Goal: Book appointment/travel/reservation

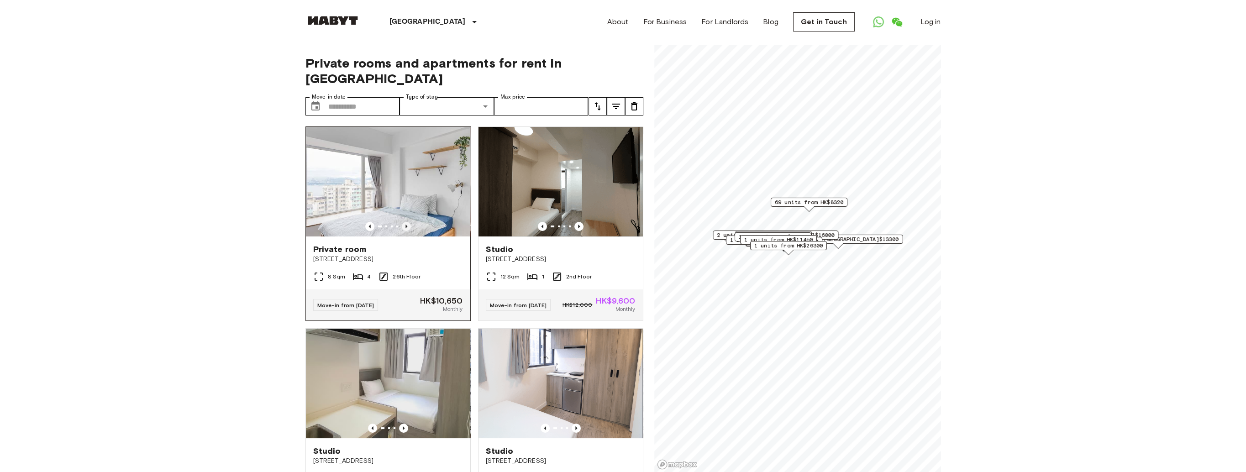
click at [406, 222] on icon "Previous image" at bounding box center [406, 226] width 9 height 9
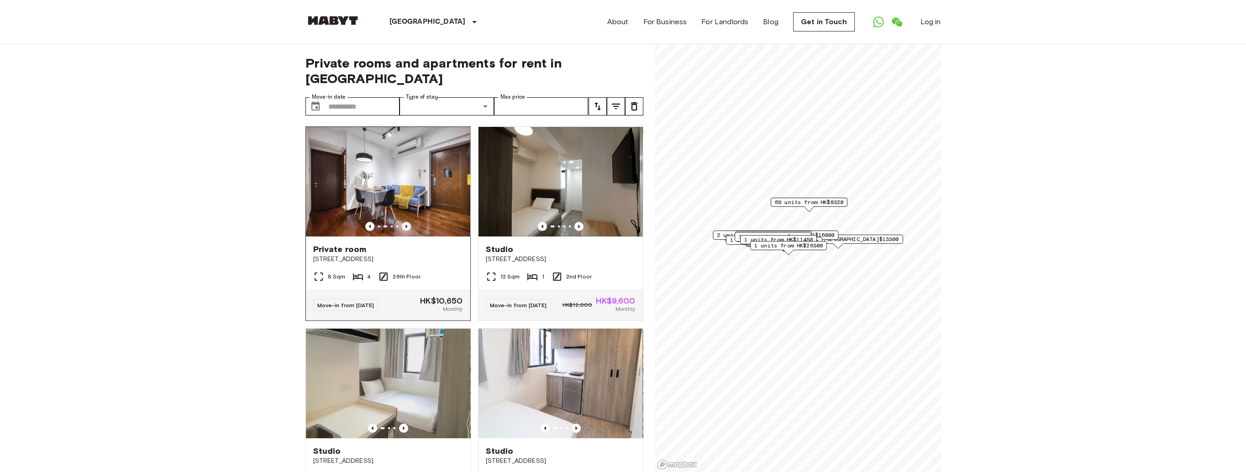
click at [406, 222] on icon "Previous image" at bounding box center [406, 226] width 9 height 9
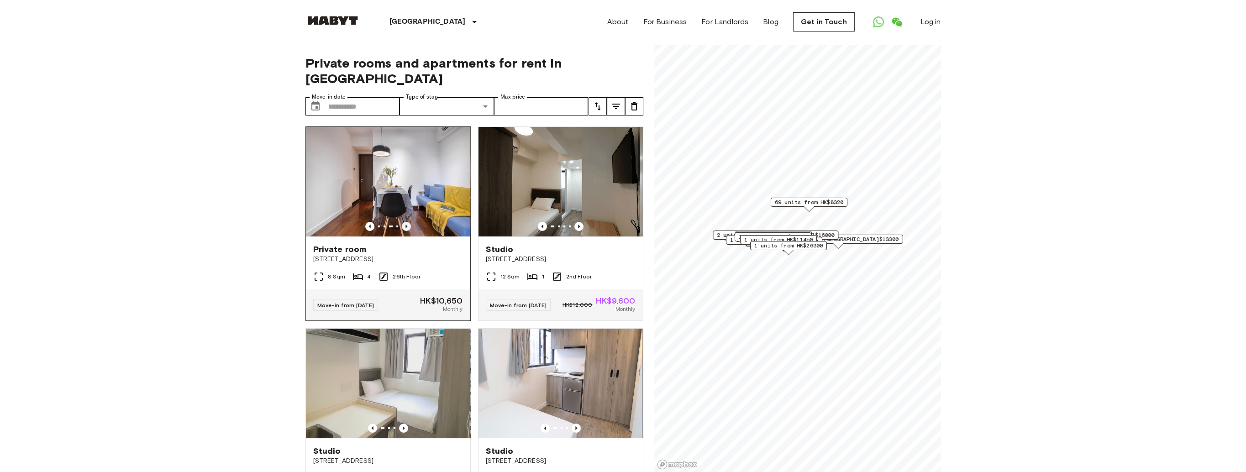
click at [406, 222] on icon "Previous image" at bounding box center [406, 226] width 9 height 9
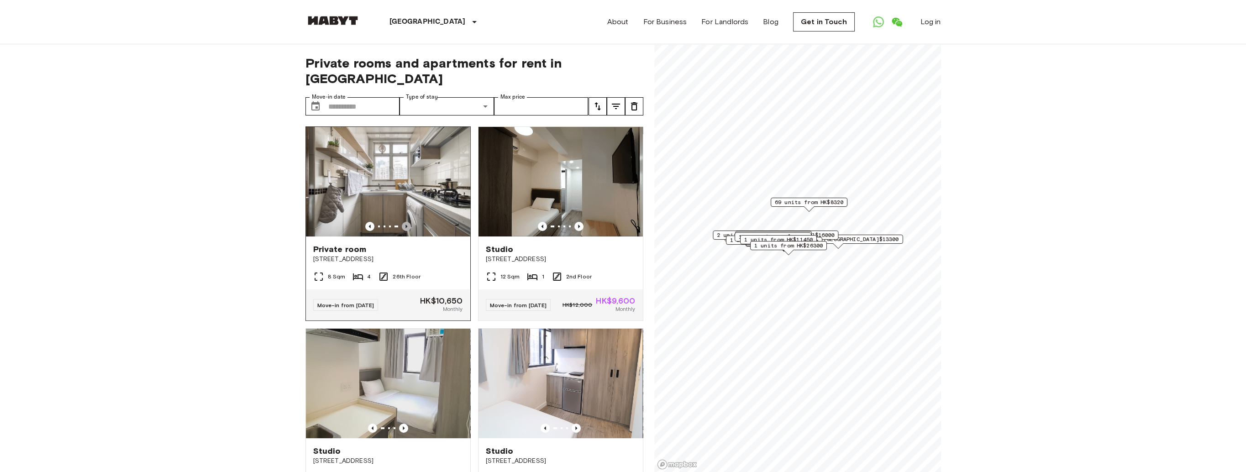
click at [406, 222] on icon "Previous image" at bounding box center [406, 226] width 9 height 9
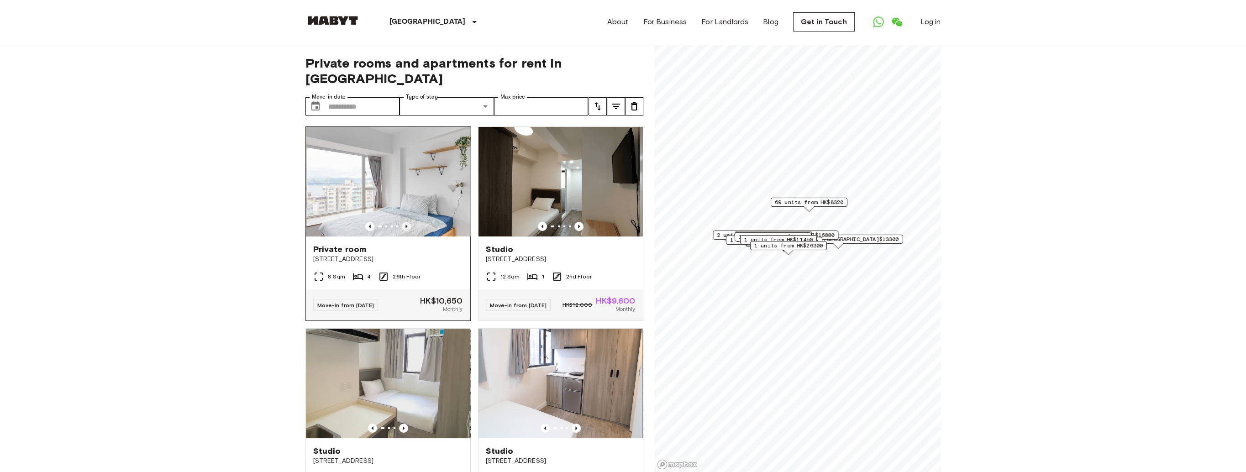
click at [406, 222] on icon "Previous image" at bounding box center [406, 226] width 9 height 9
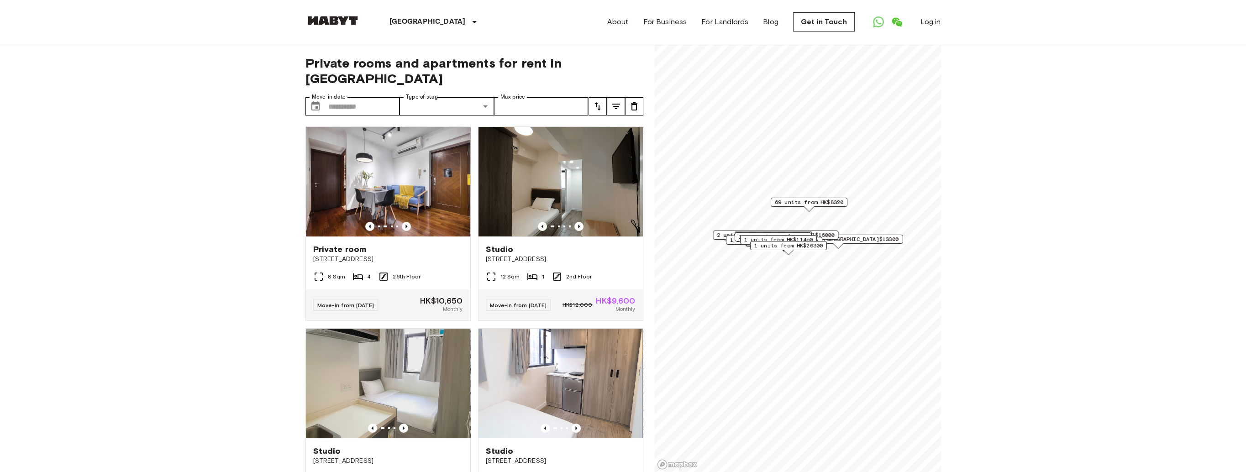
drag, startPoint x: 342, startPoint y: 241, endPoint x: 214, endPoint y: 160, distance: 152.5
click at [352, 97] on input "Move-in date" at bounding box center [364, 106] width 72 height 18
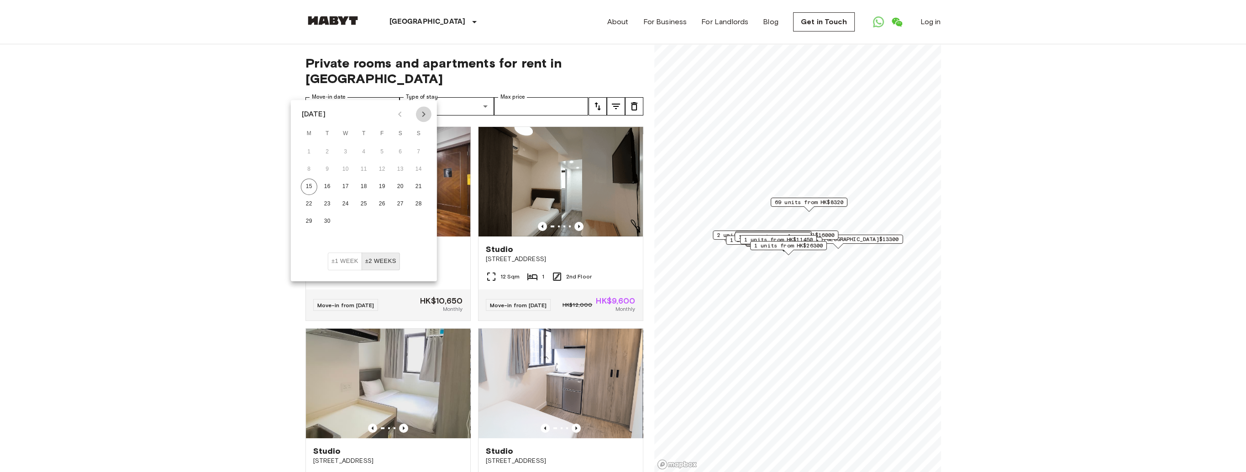
click at [426, 116] on icon "Next month" at bounding box center [423, 114] width 11 height 11
click at [399, 189] on button "15" at bounding box center [400, 186] width 16 height 16
type input "**********"
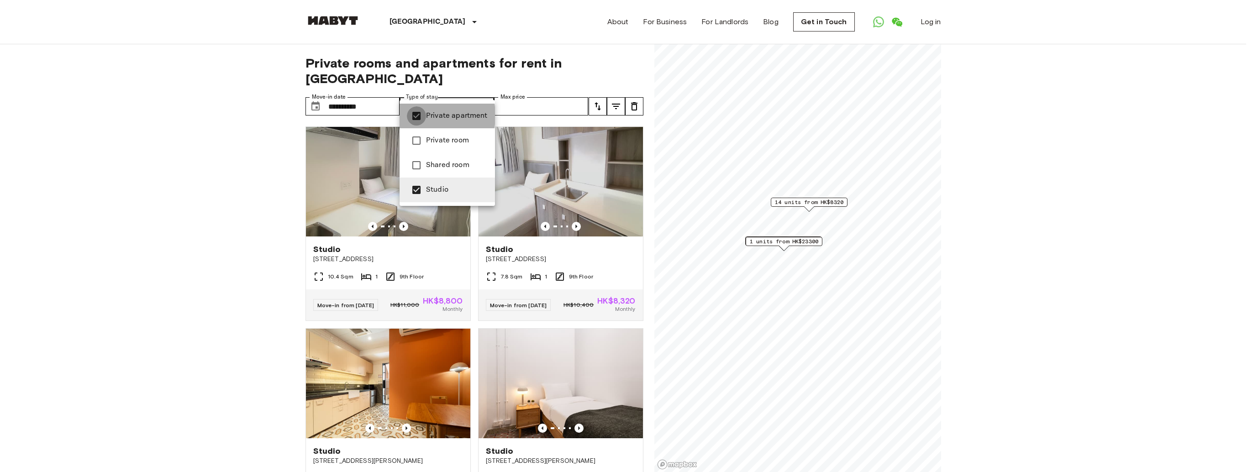
type input "******"
click at [225, 160] on div at bounding box center [626, 236] width 1253 height 472
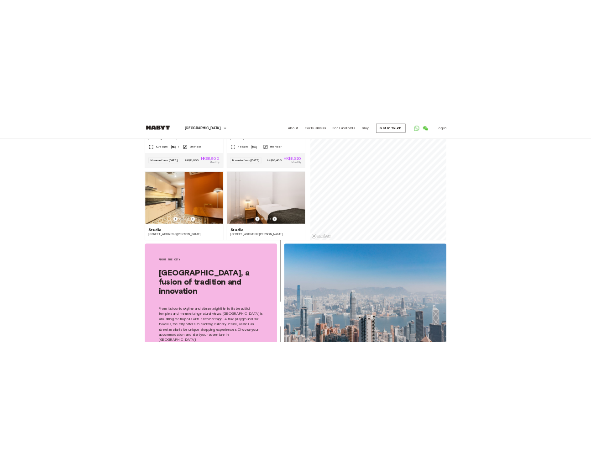
scroll to position [274, 0]
